Goal: Transaction & Acquisition: Purchase product/service

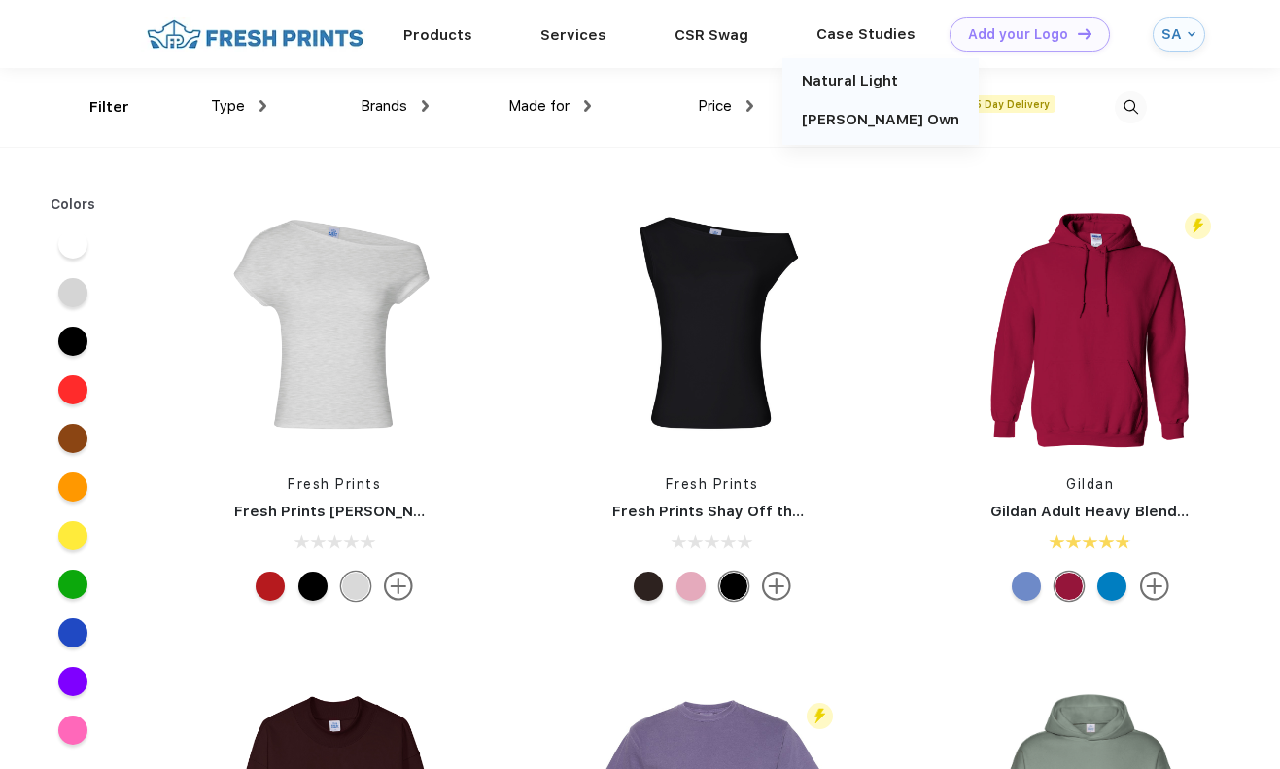
scroll to position [1, 0]
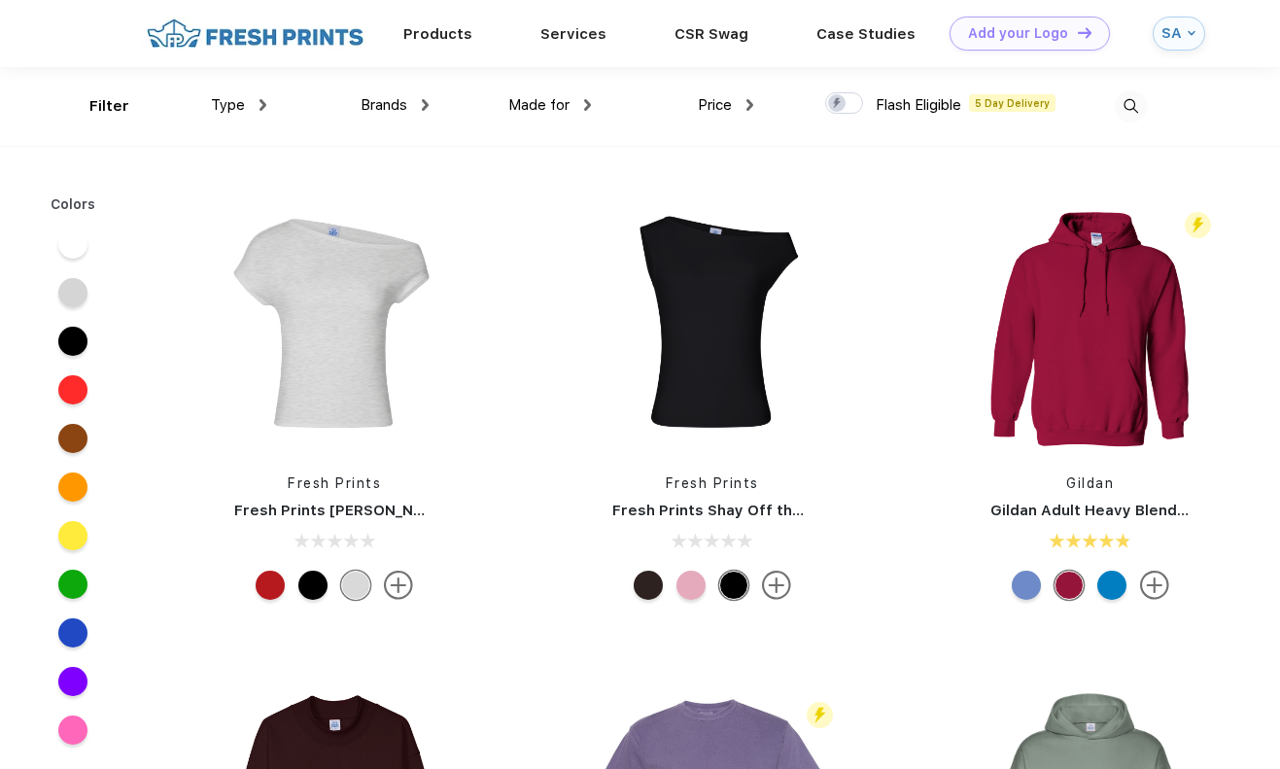
click at [1129, 104] on img at bounding box center [1131, 106] width 32 height 32
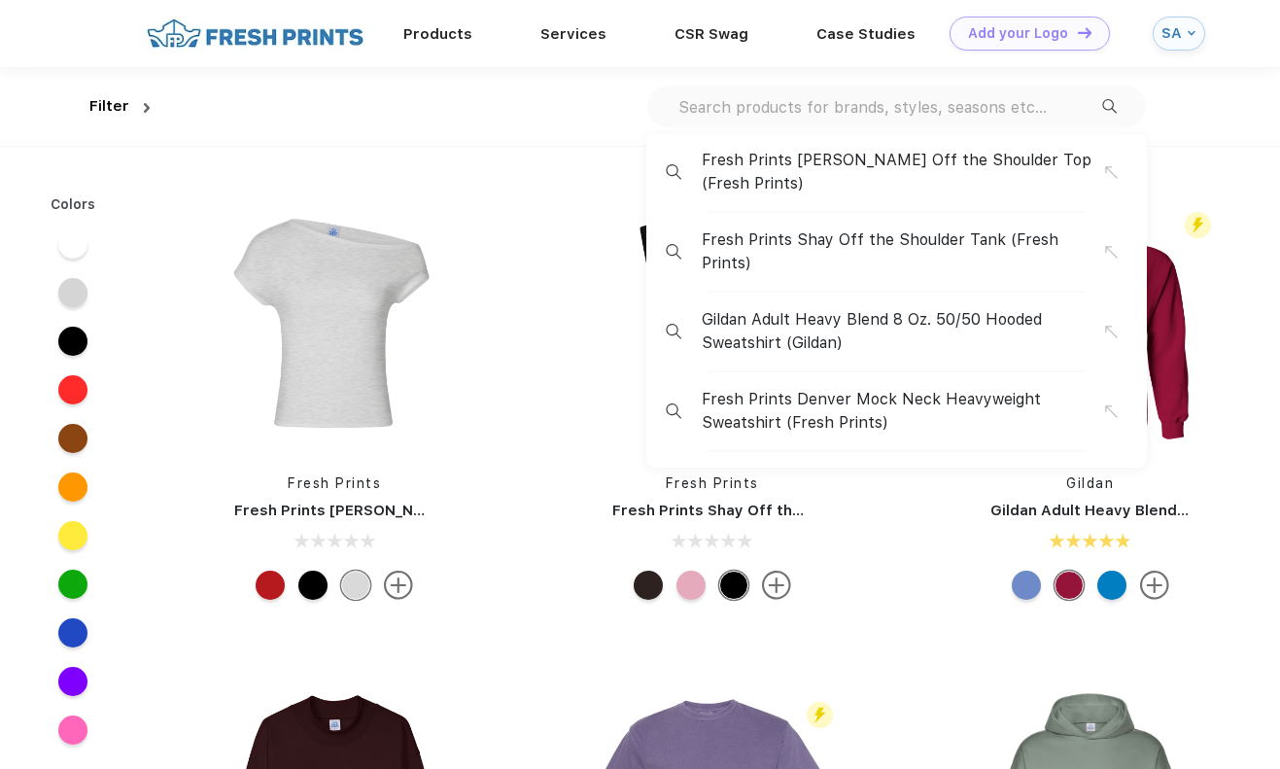
click at [915, 106] on input "text" at bounding box center [889, 106] width 426 height 21
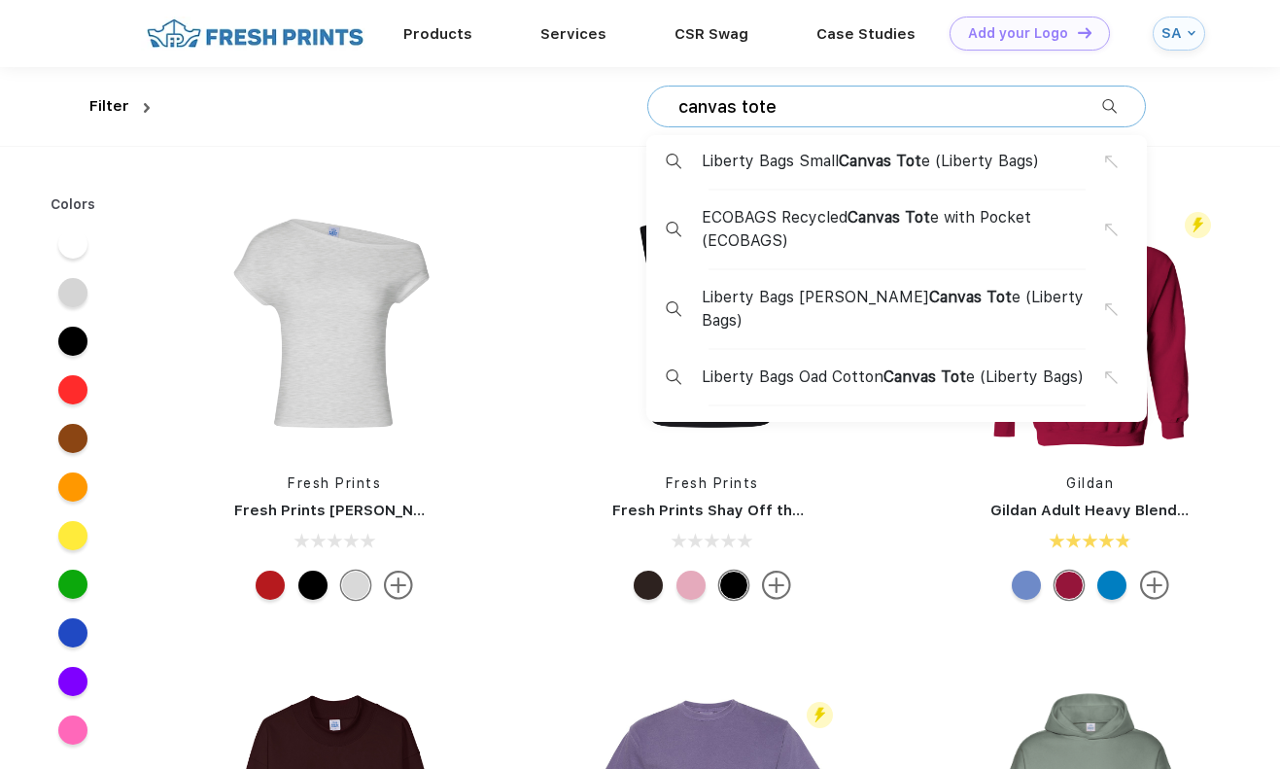
type input "canvas tote"
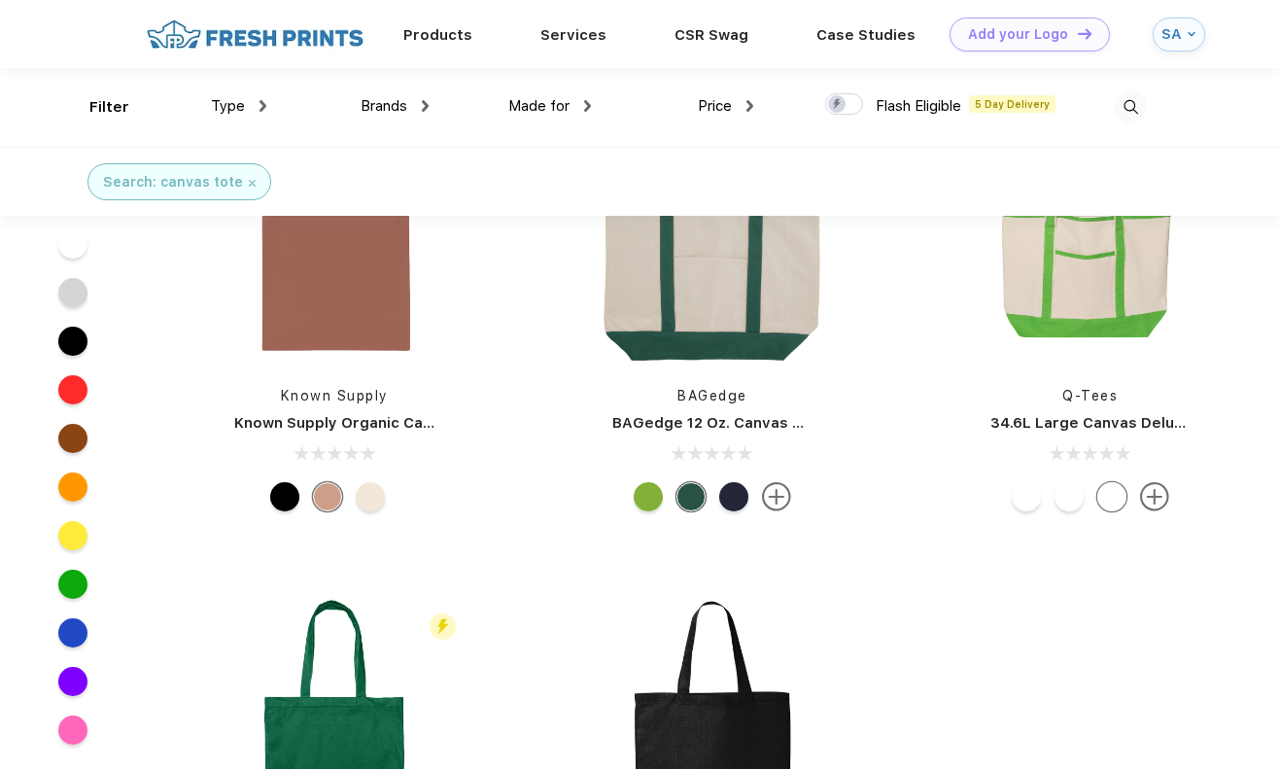
scroll to position [1409, 0]
click at [1083, 315] on img at bounding box center [1090, 238] width 259 height 259
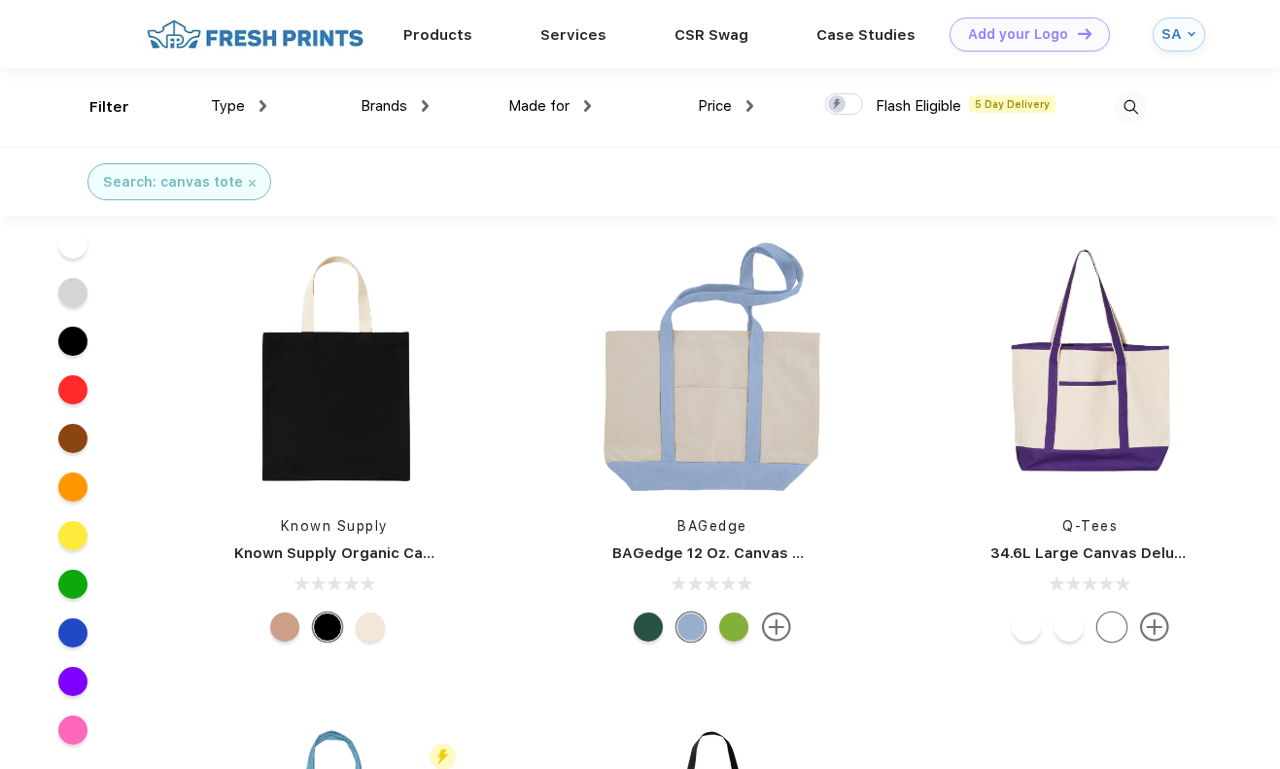
scroll to position [1279, 0]
click at [658, 413] on img at bounding box center [712, 368] width 259 height 259
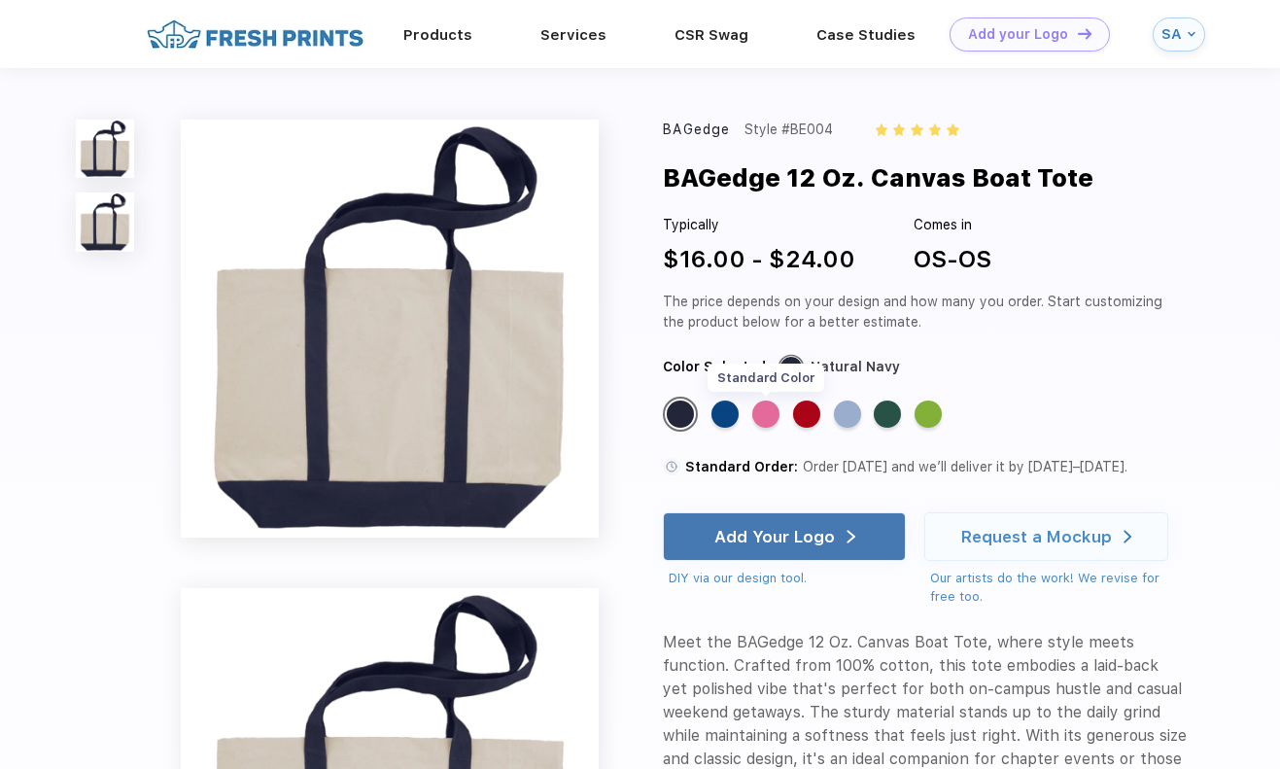
click at [765, 416] on div "Standard Color" at bounding box center [765, 413] width 27 height 27
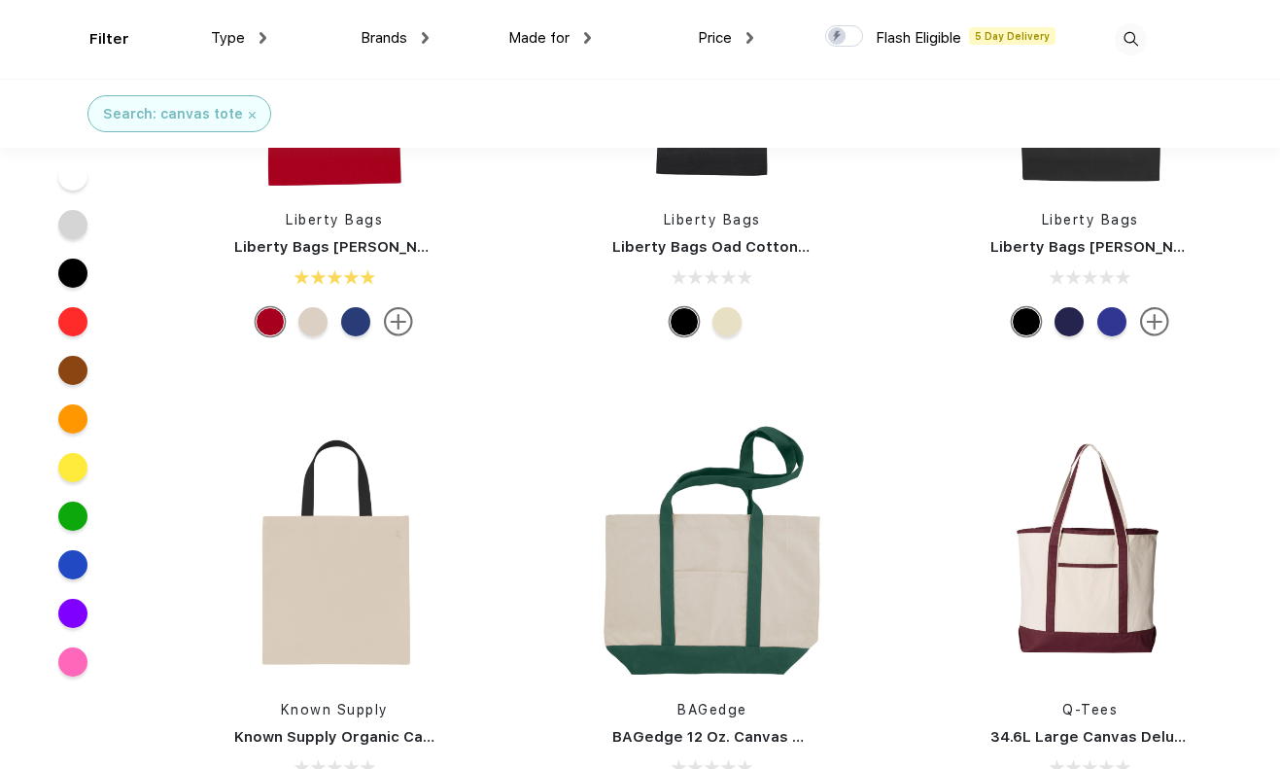
scroll to position [1168, 0]
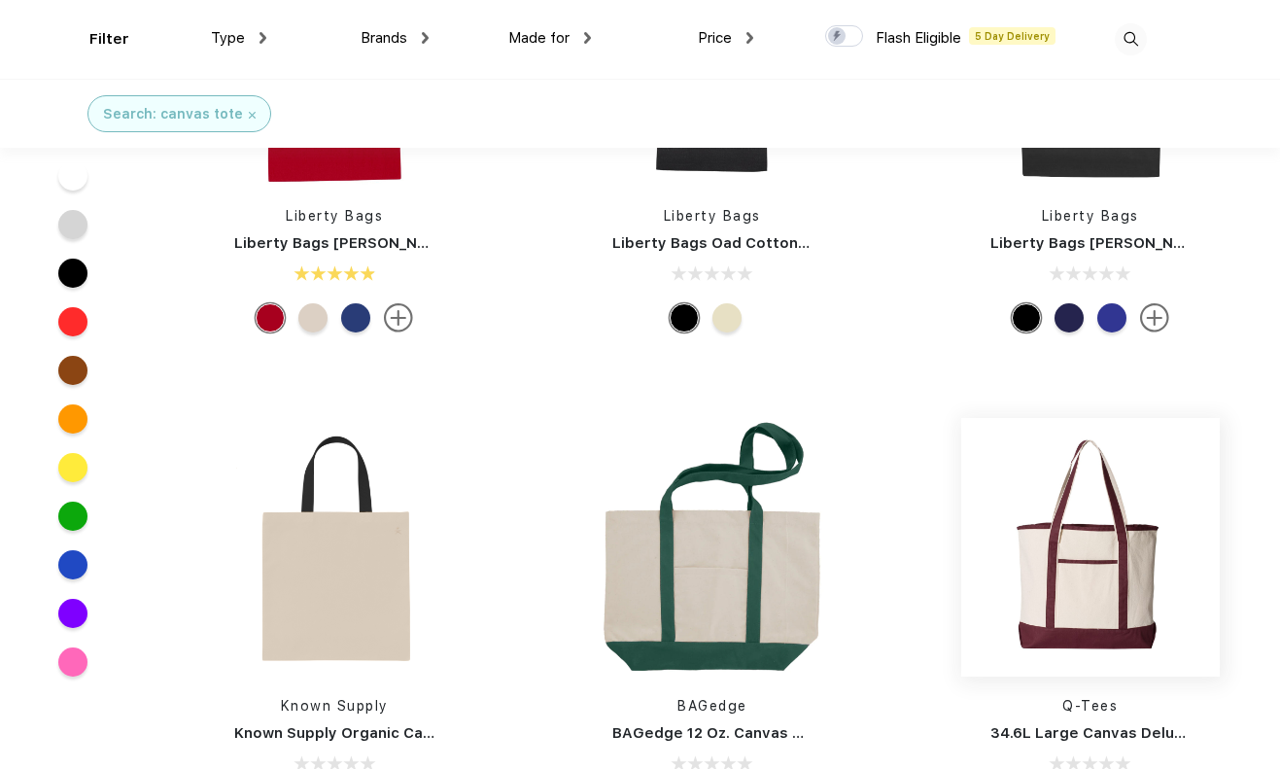
click at [1101, 593] on img at bounding box center [1090, 547] width 259 height 259
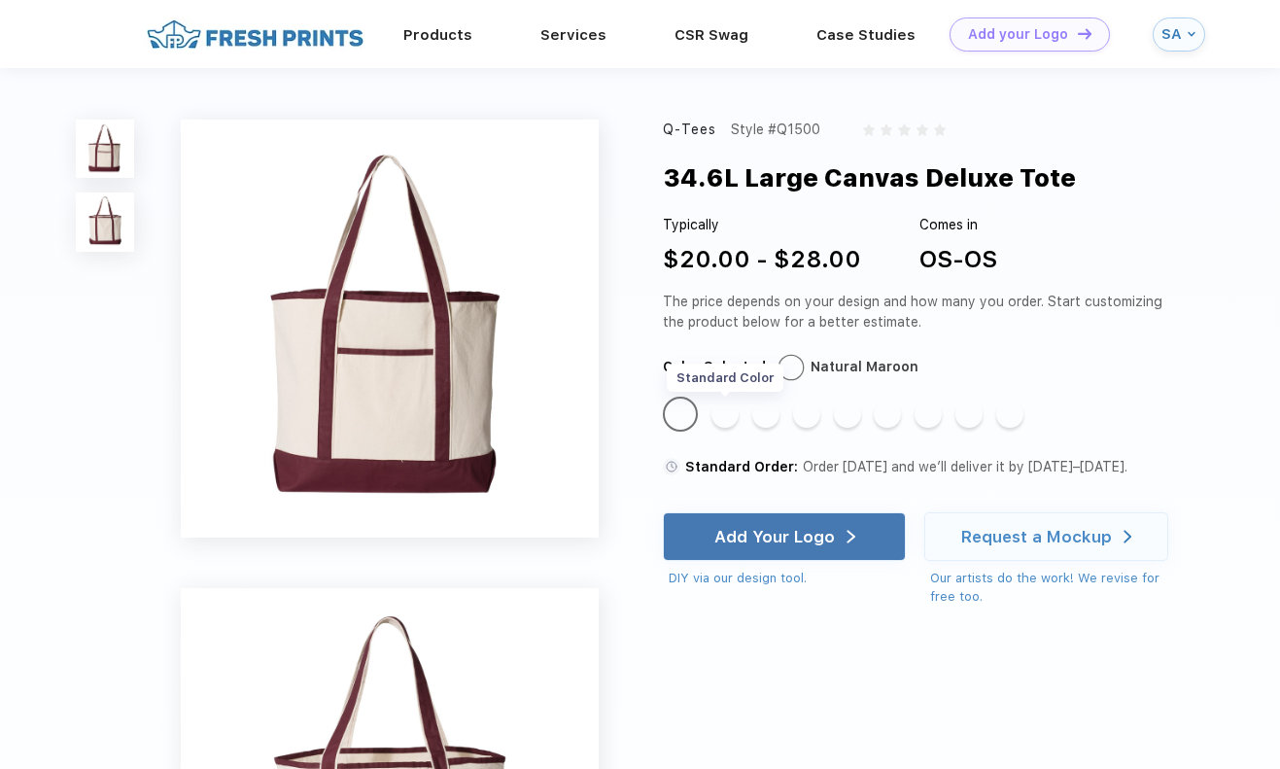
click at [724, 421] on div "Standard Color" at bounding box center [724, 413] width 27 height 27
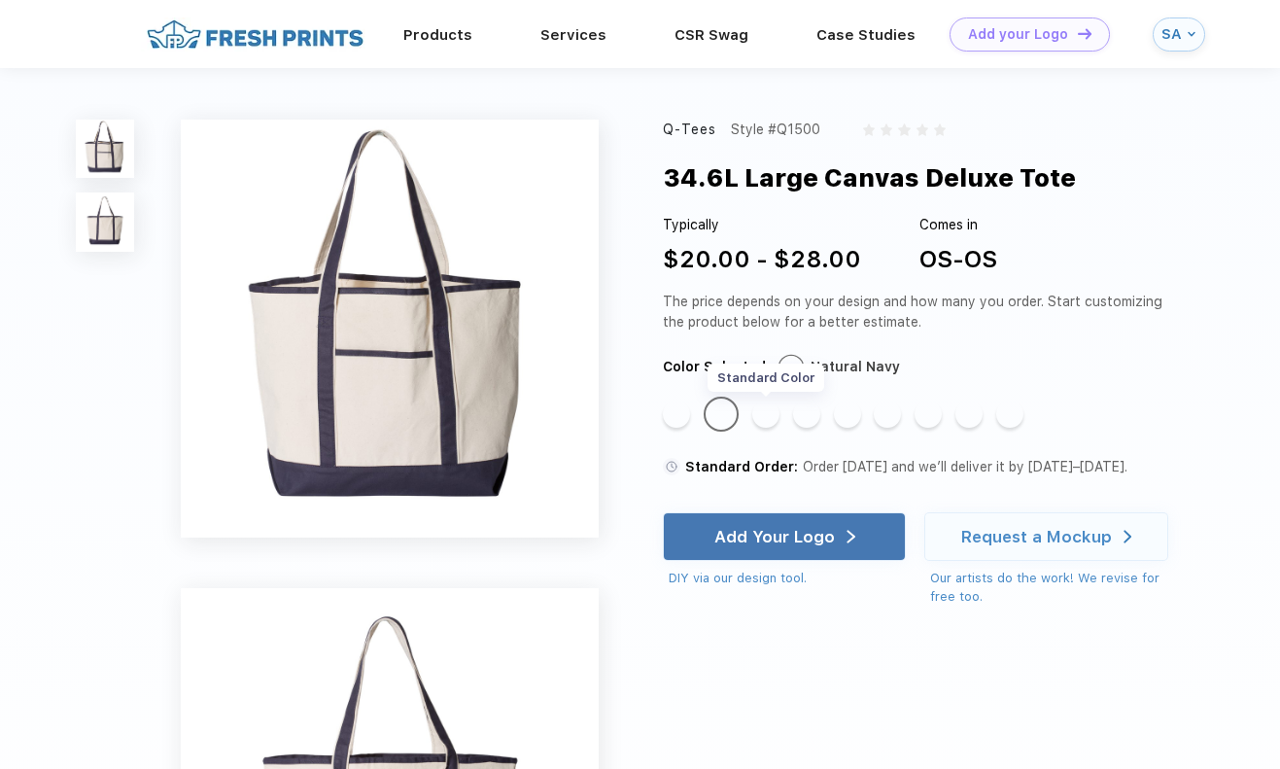
click at [771, 417] on div "Standard Color" at bounding box center [765, 413] width 27 height 27
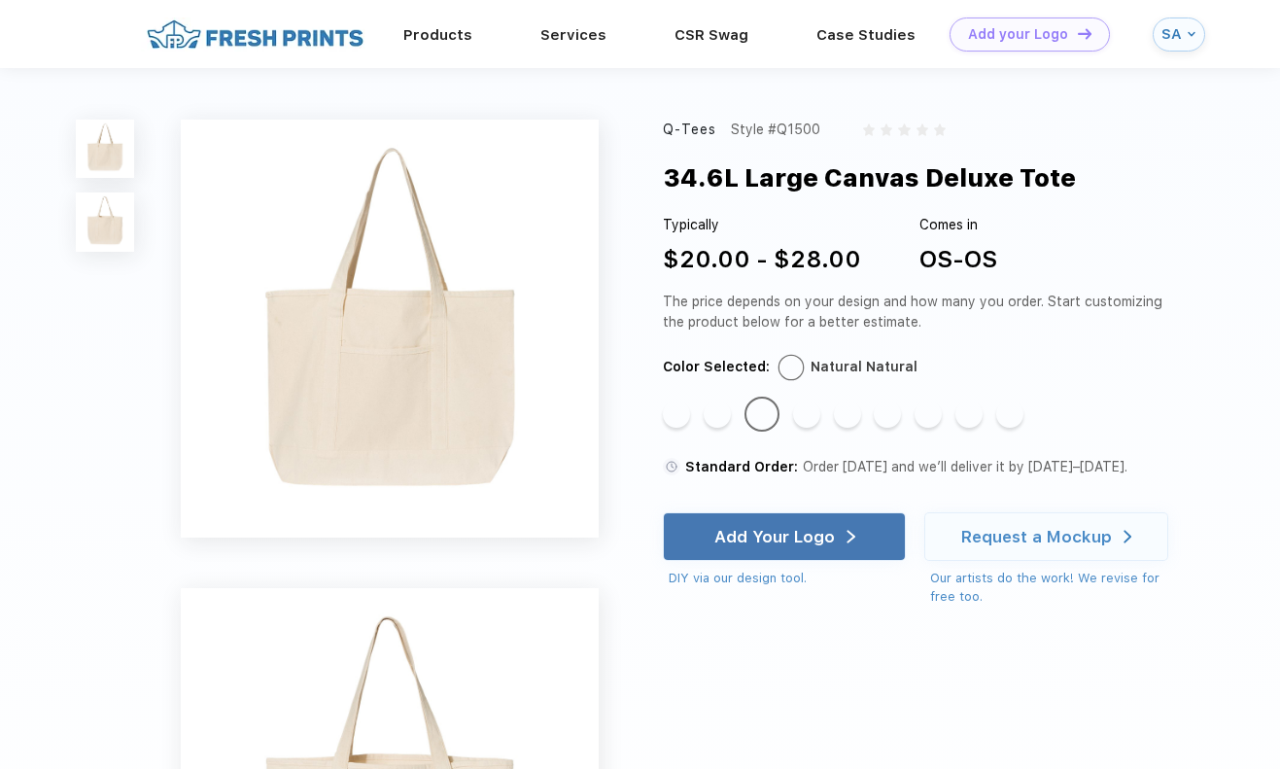
click at [827, 409] on div "Standard Color Standard Color Standard Color Standard Color Standard Color Stan…" at bounding box center [911, 421] width 496 height 49
click at [813, 413] on div "Standard Color" at bounding box center [806, 413] width 27 height 27
